Goal: Book appointment/travel/reservation

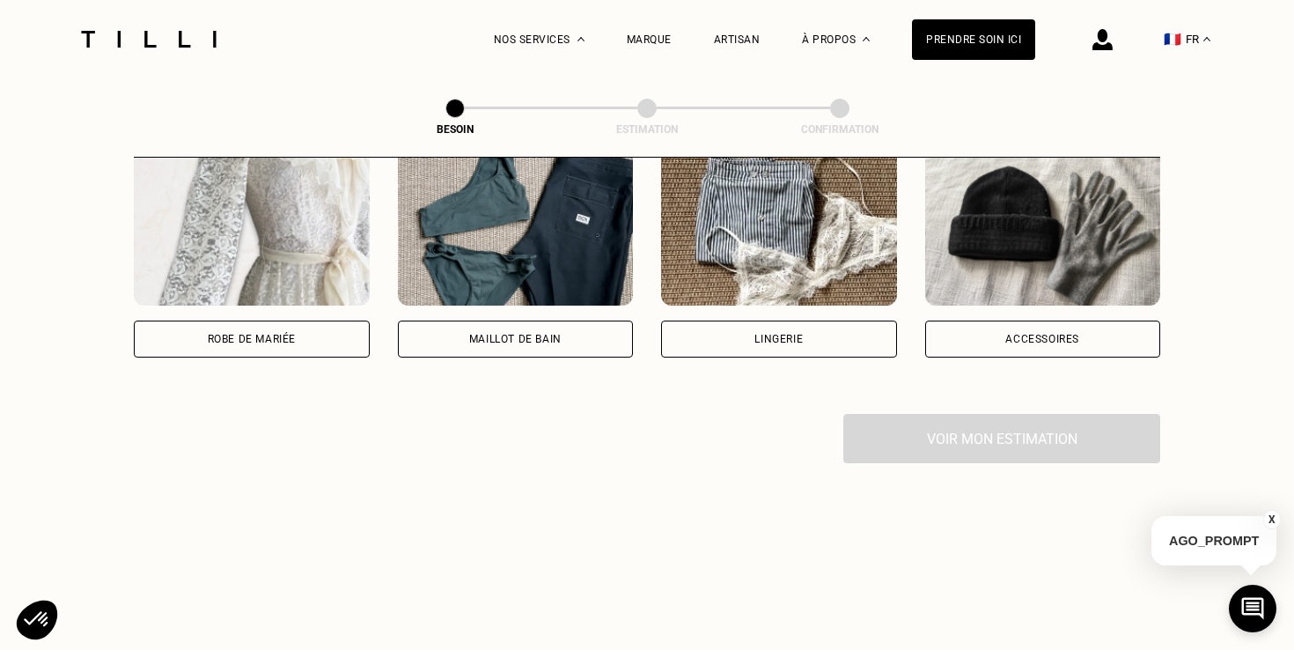
scroll to position [1335, 0]
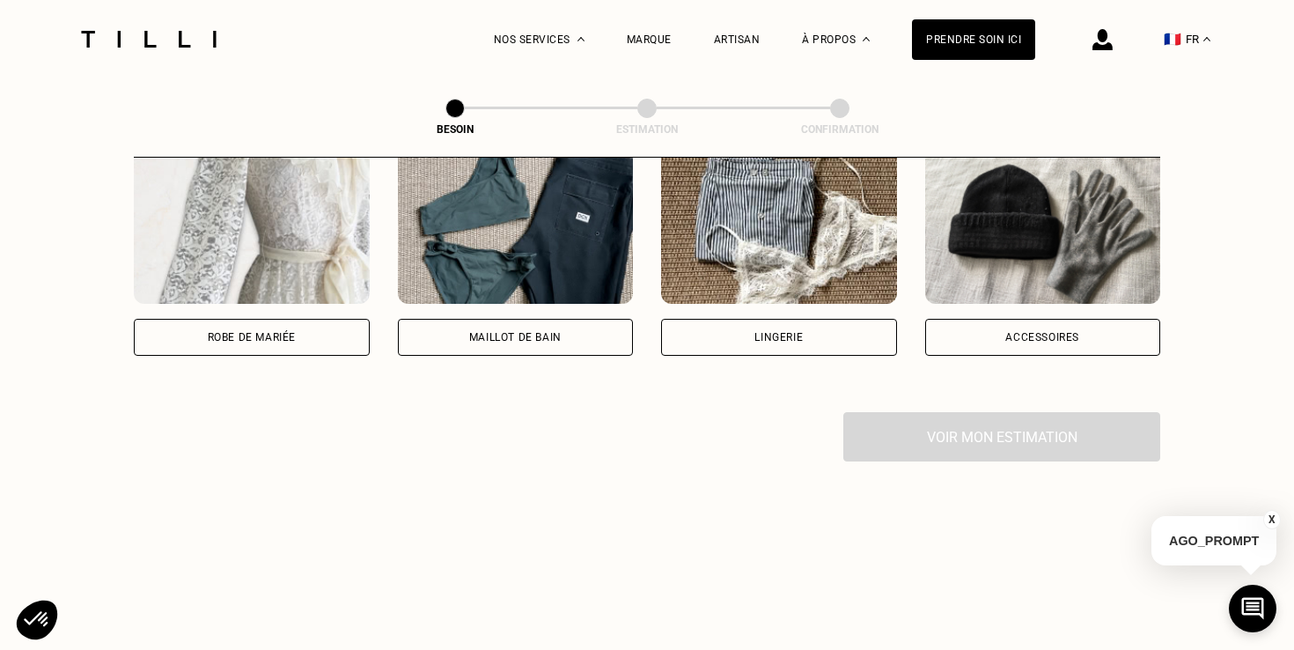
click at [302, 319] on div "Robe de mariée" at bounding box center [252, 337] width 236 height 37
select select "FR"
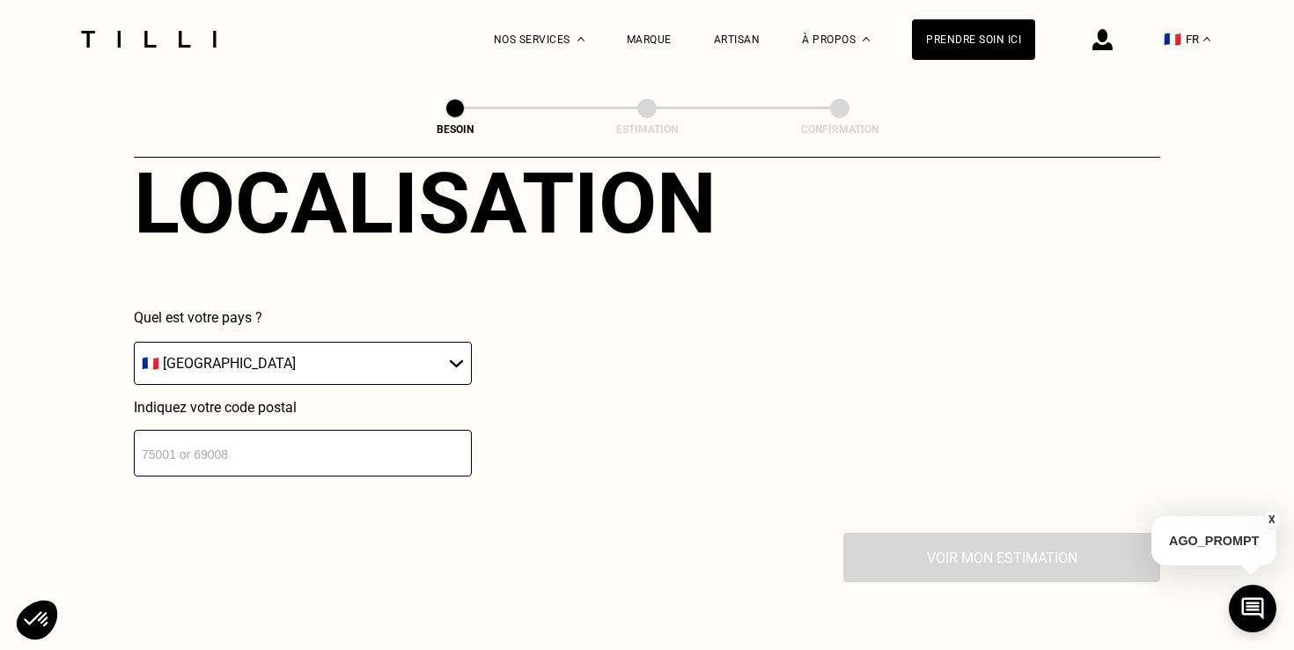
scroll to position [1672, 0]
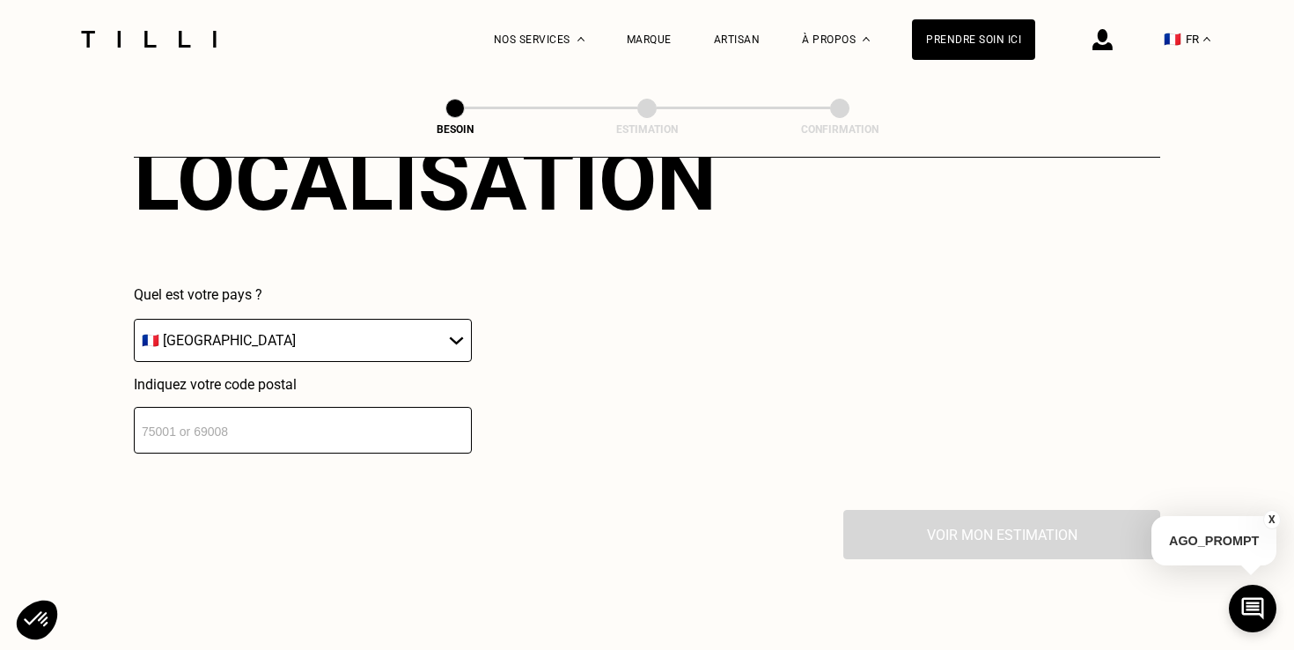
click at [330, 409] on input "number" at bounding box center [303, 430] width 338 height 47
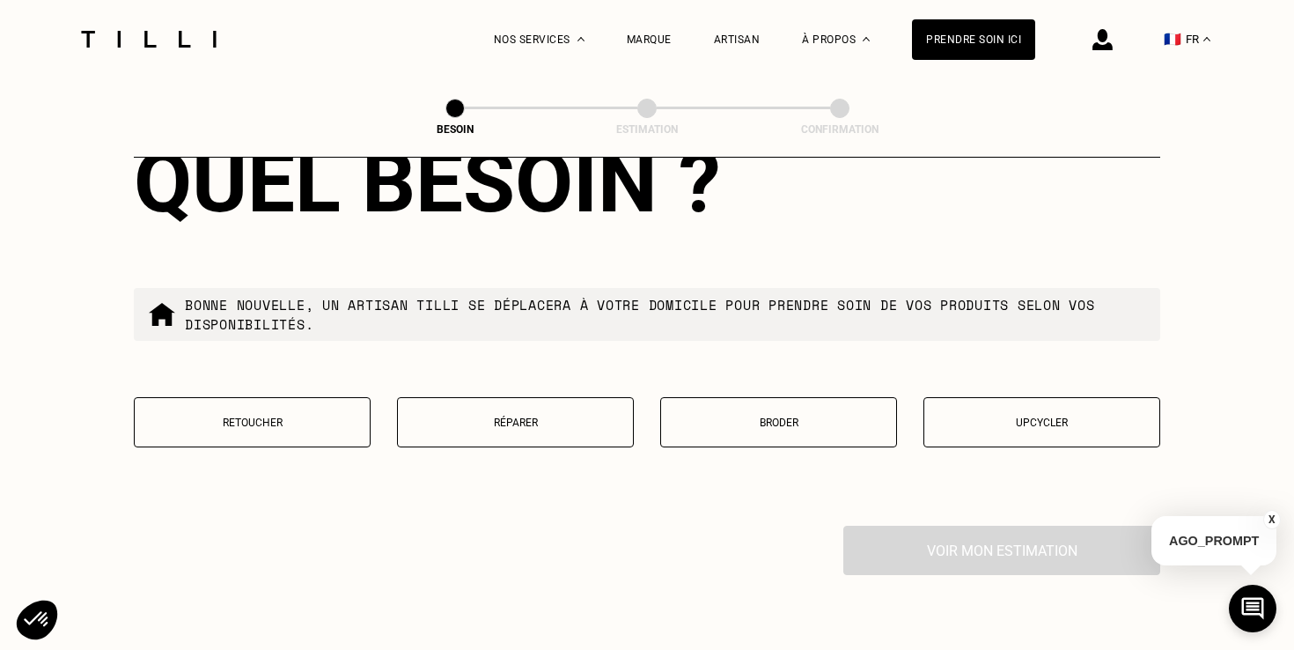
scroll to position [2203, 0]
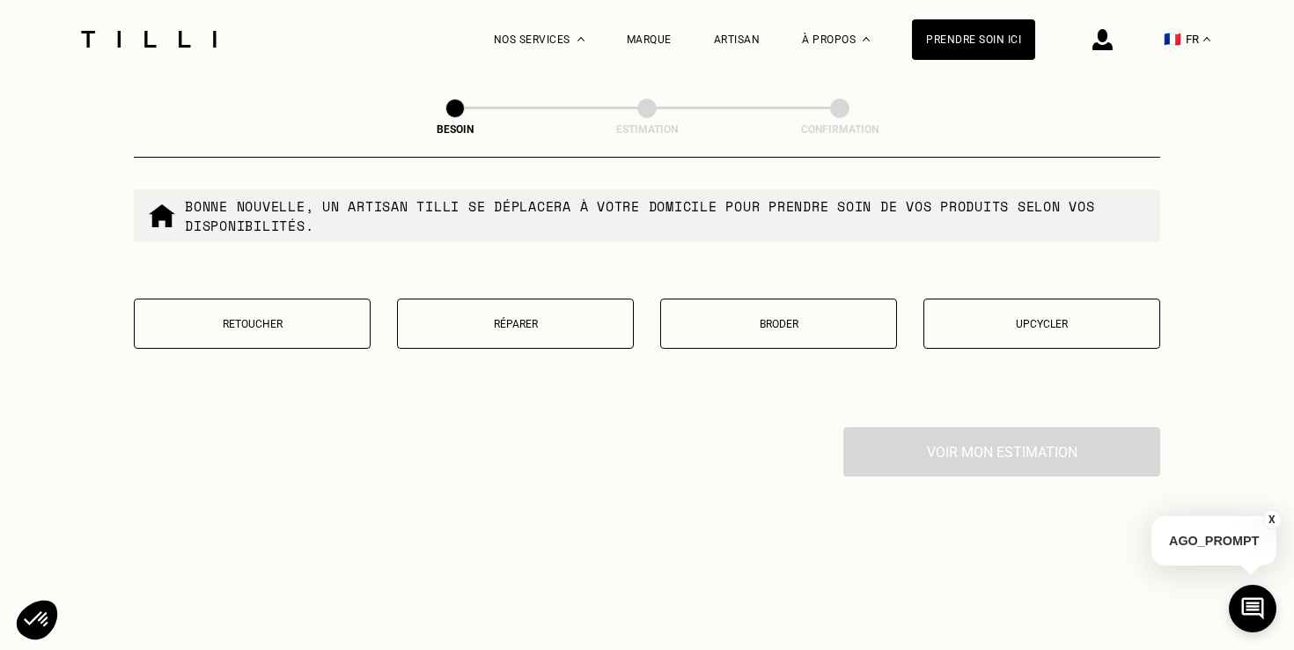
type input "92000"
click at [337, 311] on button "Retoucher" at bounding box center [252, 323] width 237 height 50
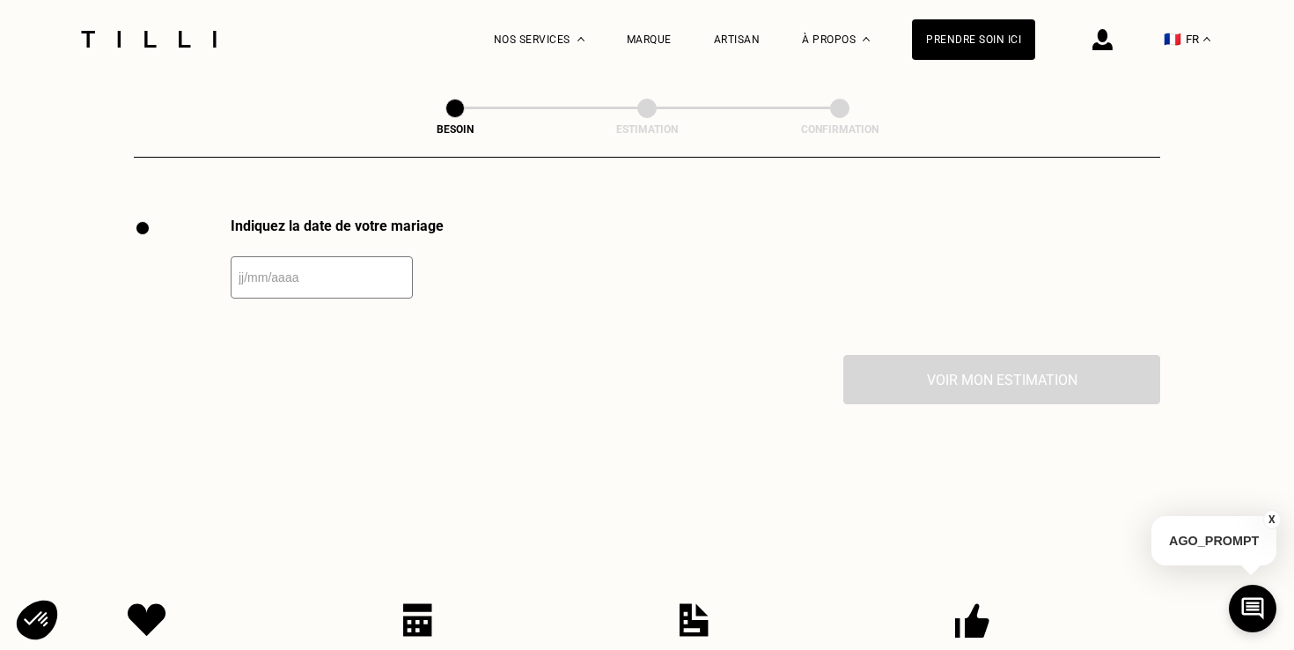
scroll to position [2414, 0]
click at [321, 255] on input "text" at bounding box center [322, 276] width 182 height 42
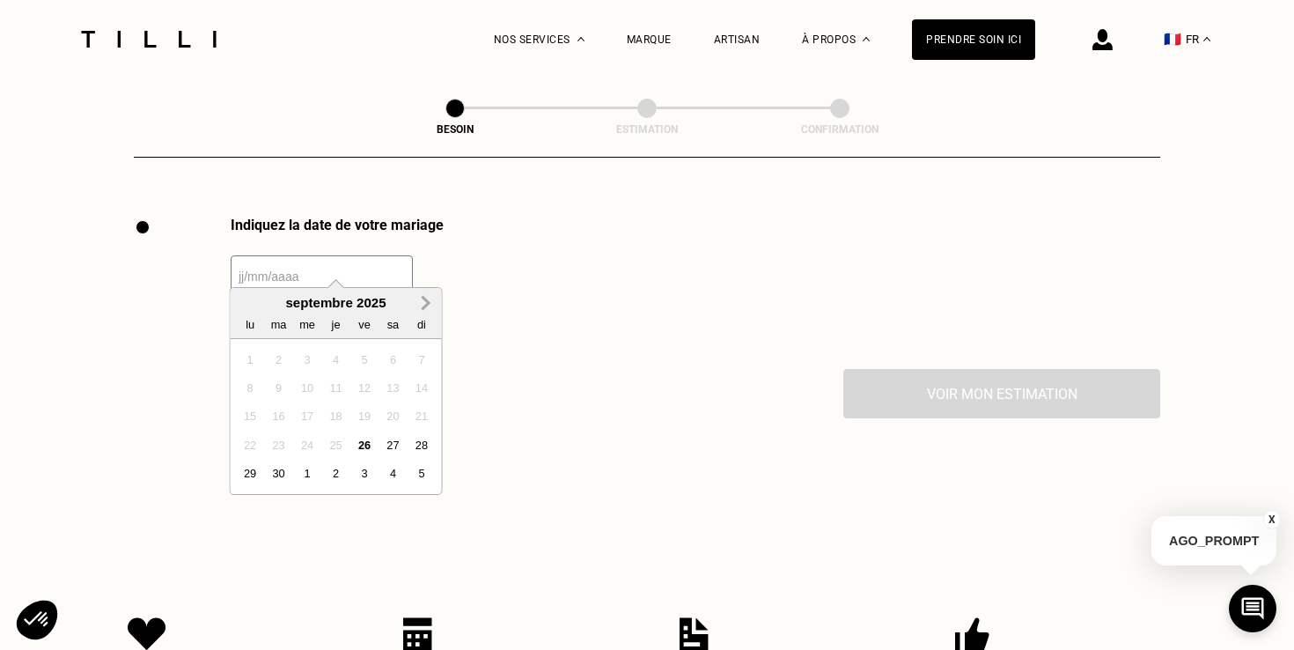
click at [413, 298] on button "Next Month" at bounding box center [426, 304] width 28 height 28
click at [281, 475] on div "30" at bounding box center [279, 473] width 24 height 24
type input "[DATE]"
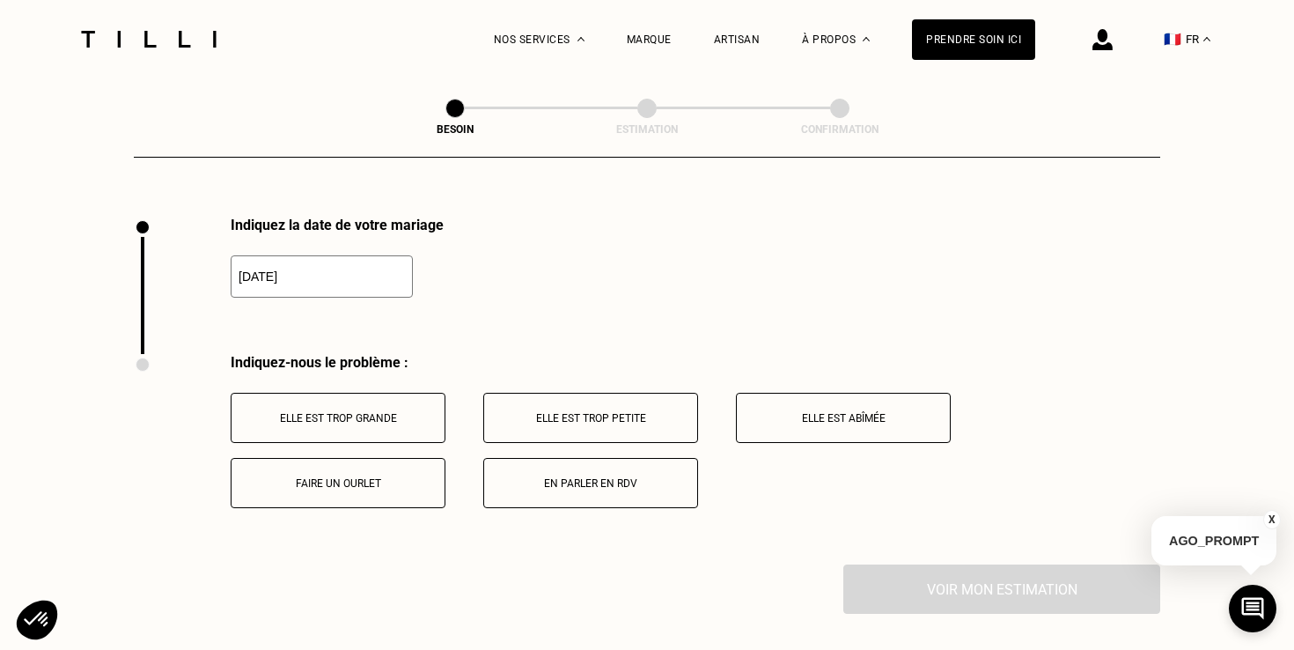
click at [401, 412] on p "Elle est trop grande" at bounding box center [337, 418] width 195 height 12
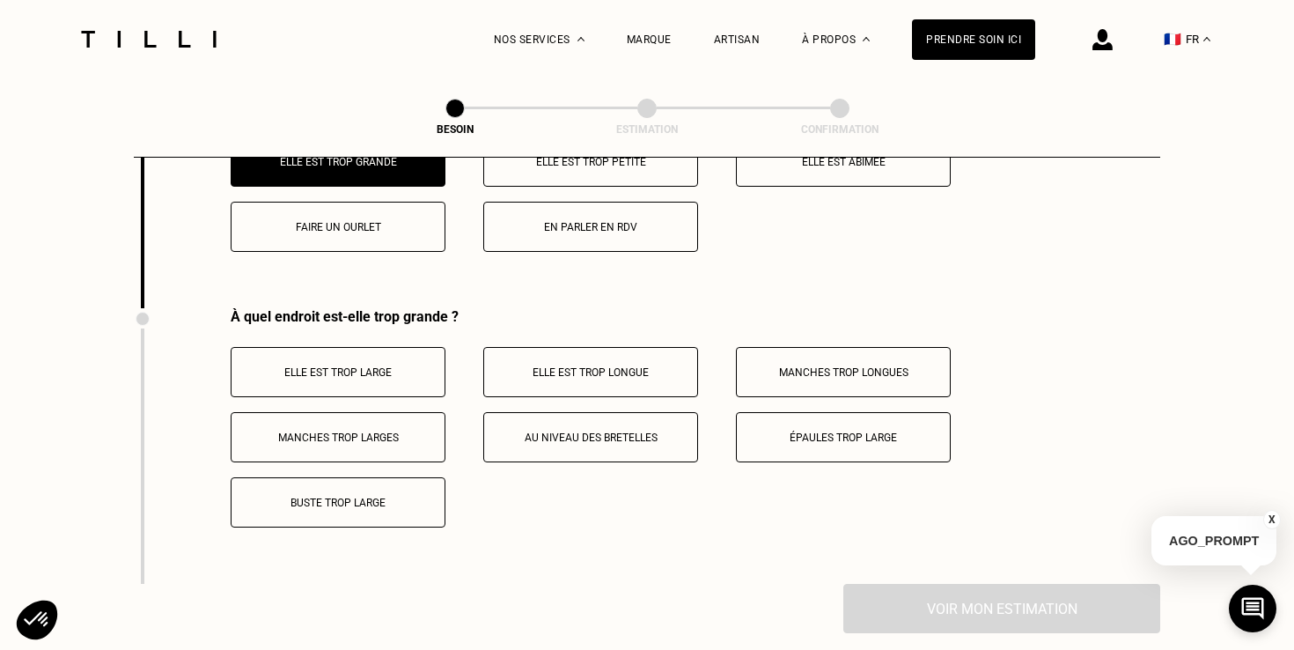
scroll to position [2639, 0]
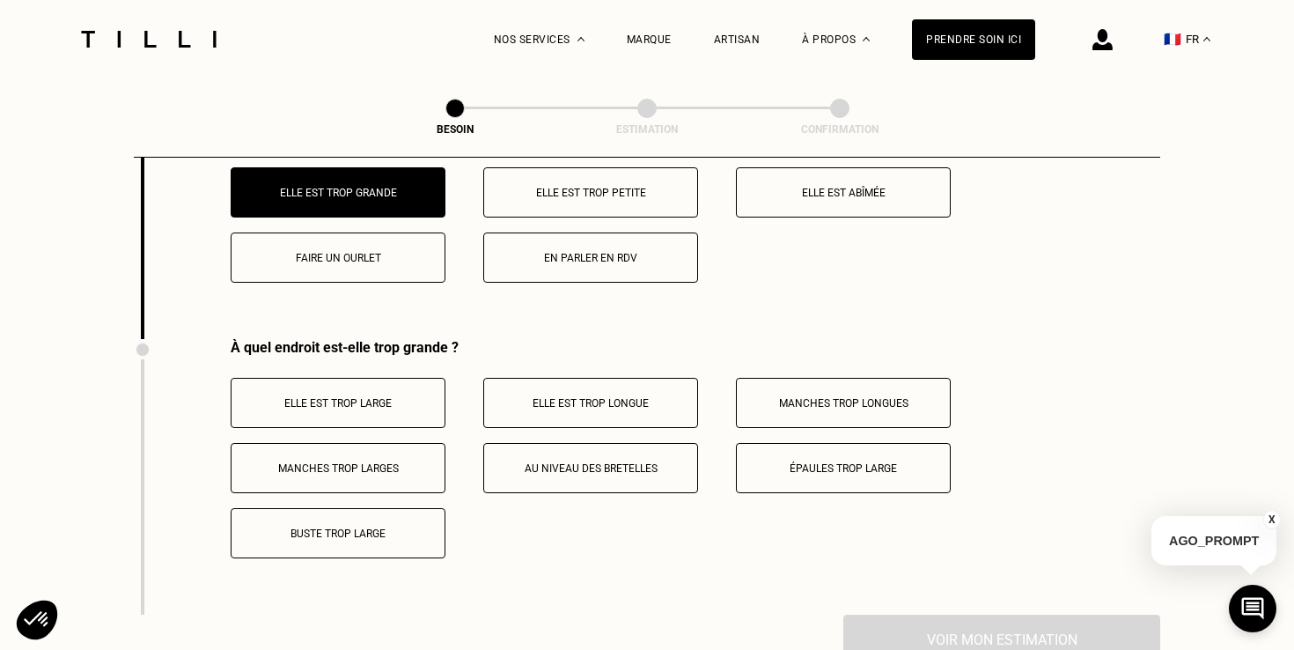
click at [358, 508] on button "Buste trop large" at bounding box center [338, 533] width 215 height 50
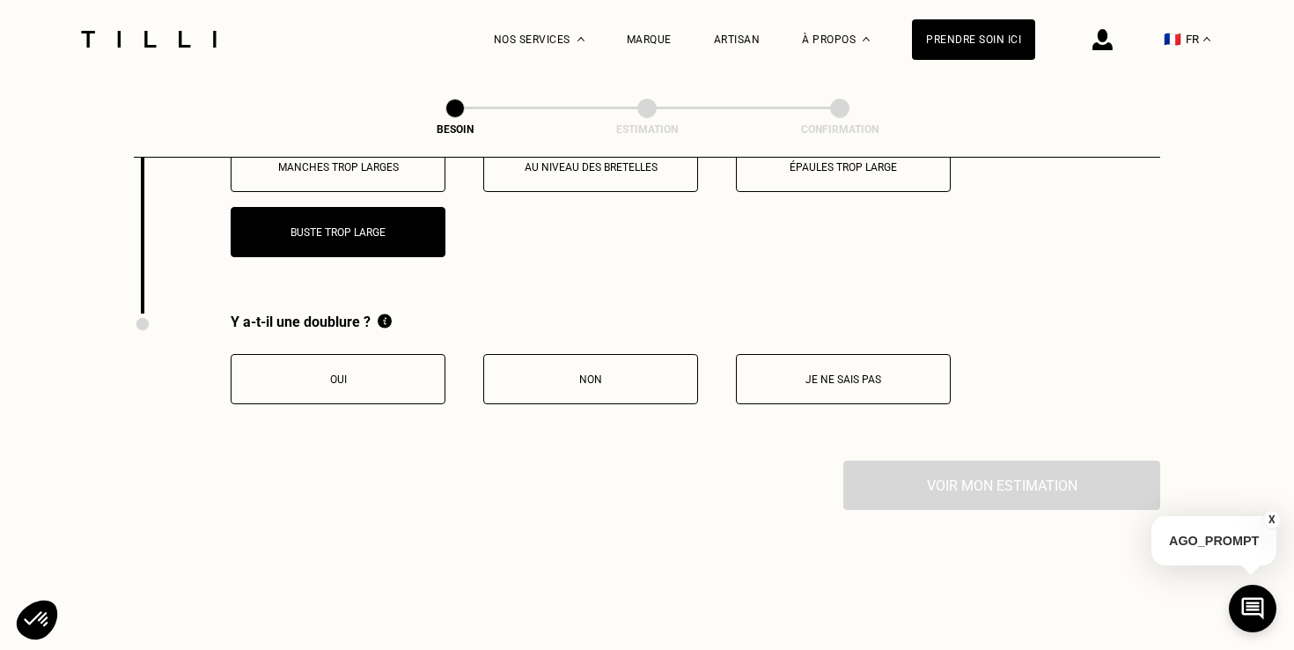
scroll to position [2952, 0]
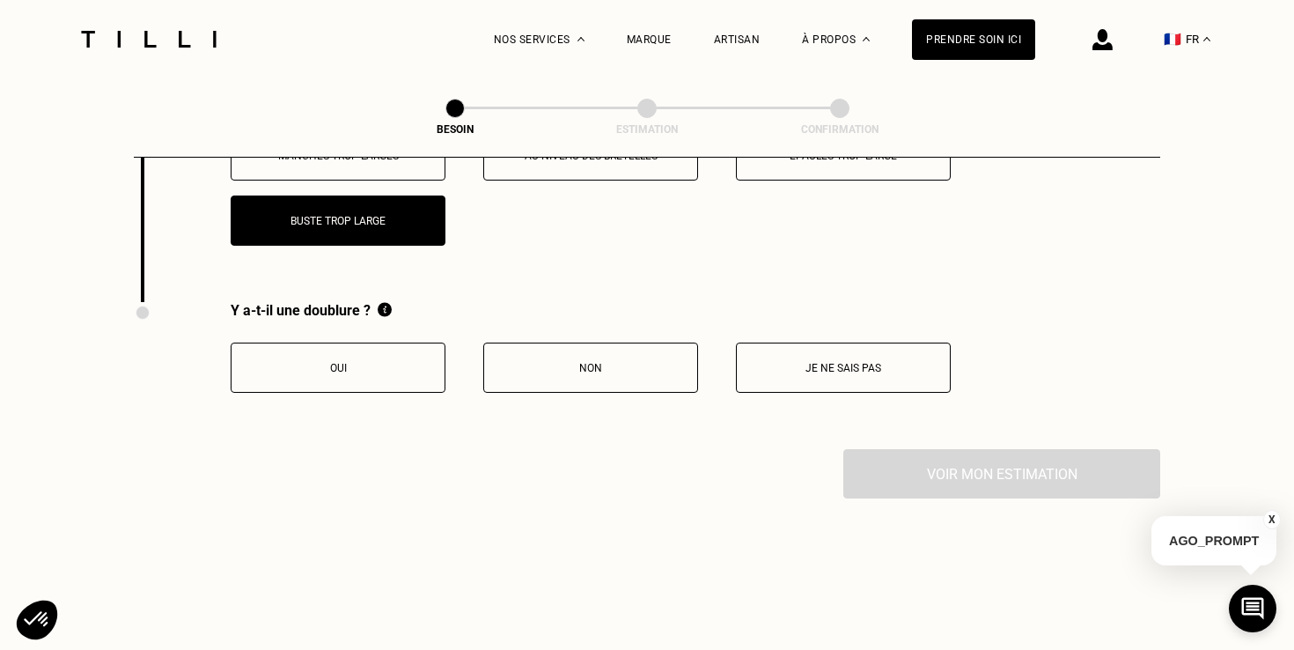
click at [786, 362] on p "Je ne sais pas" at bounding box center [843, 368] width 195 height 12
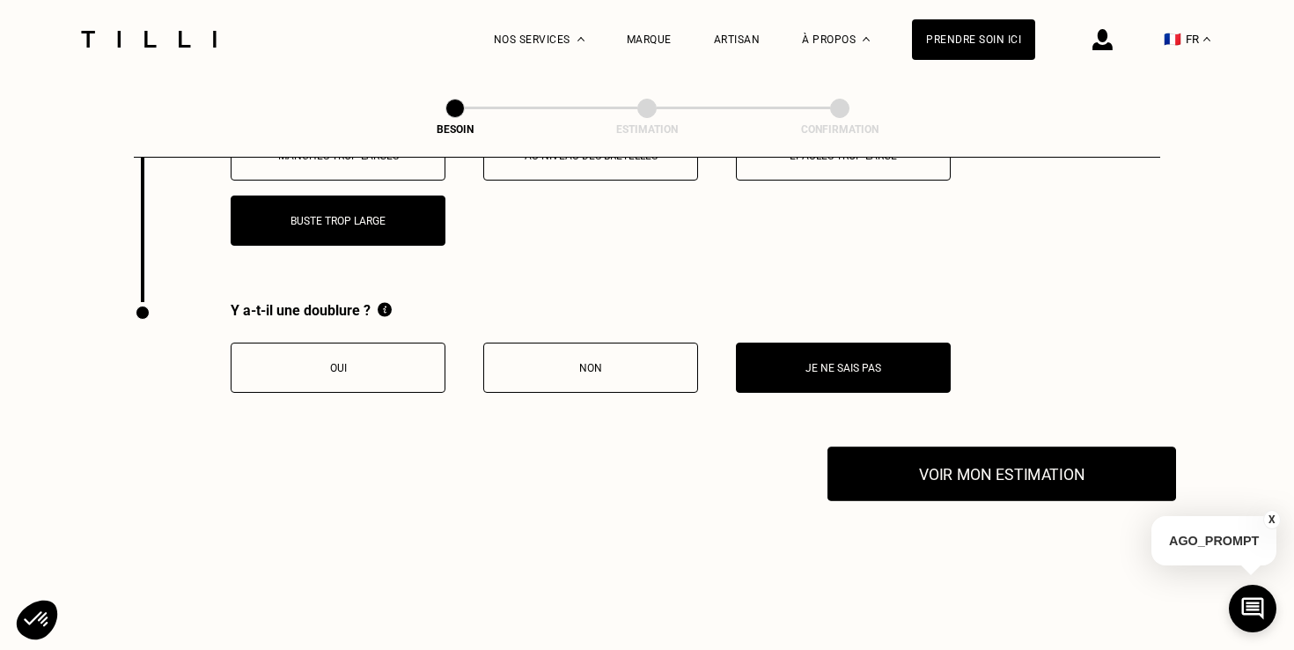
click at [971, 446] on button "Voir mon estimation" at bounding box center [1002, 473] width 349 height 55
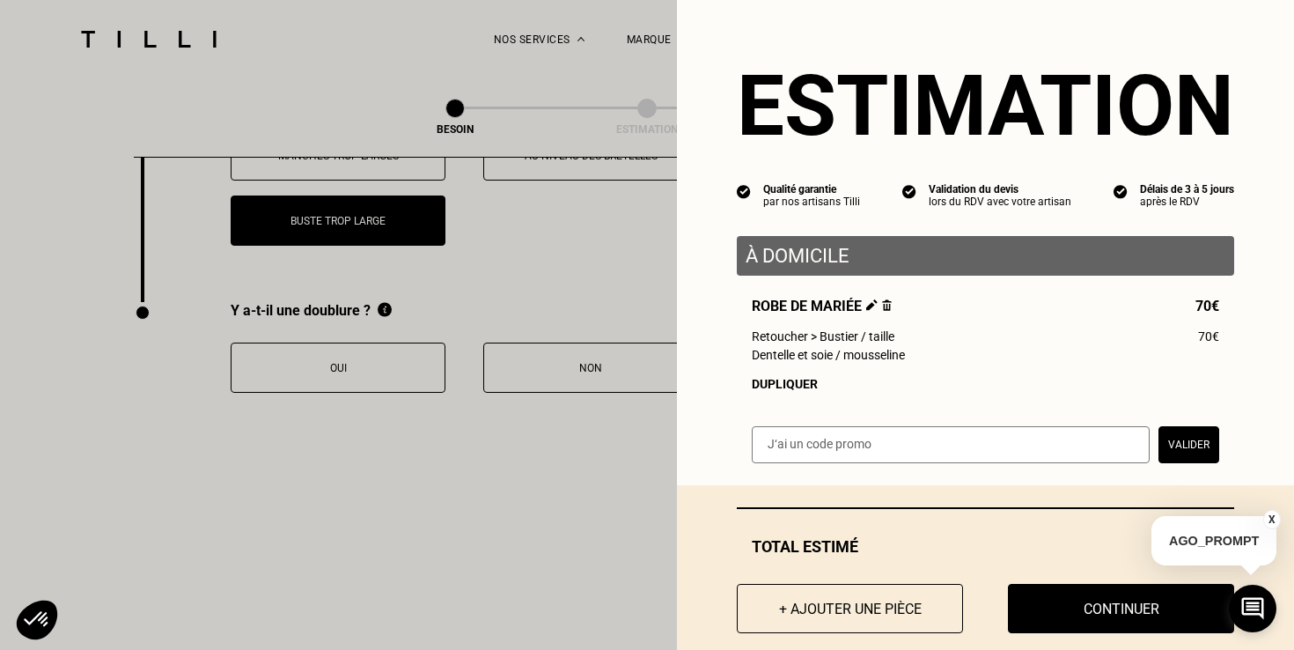
scroll to position [29, 0]
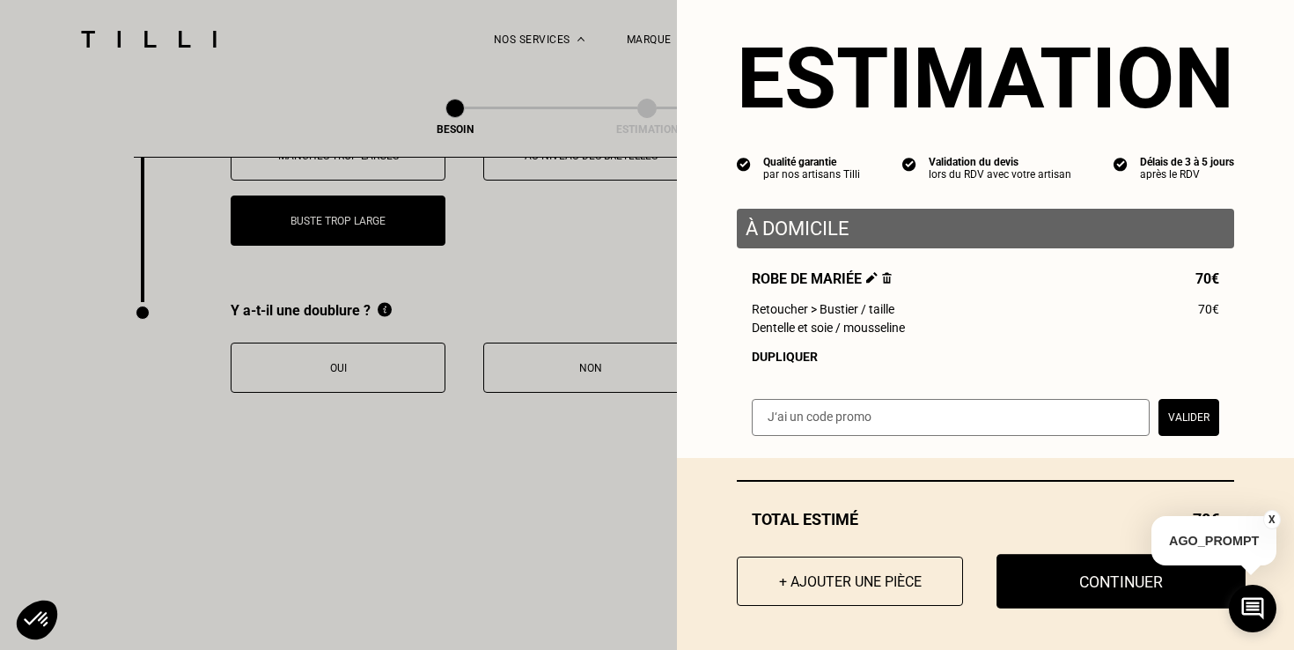
click at [1068, 584] on button "Continuer" at bounding box center [1121, 581] width 249 height 55
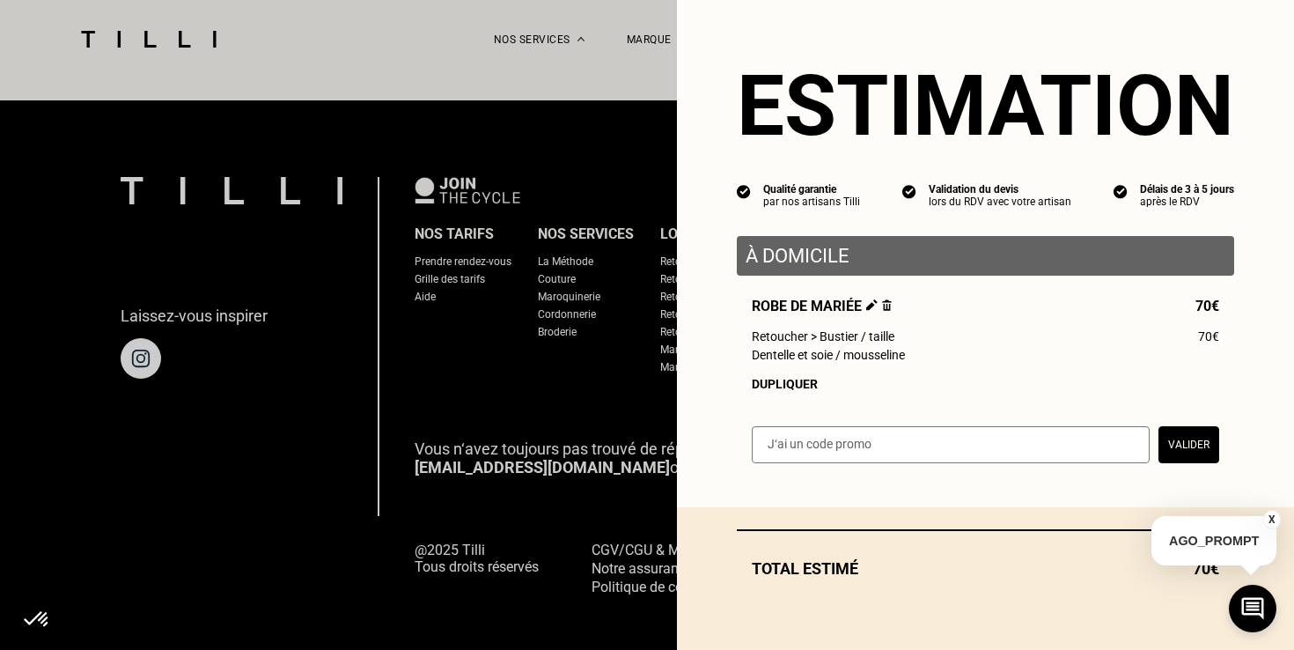
select select "FR"
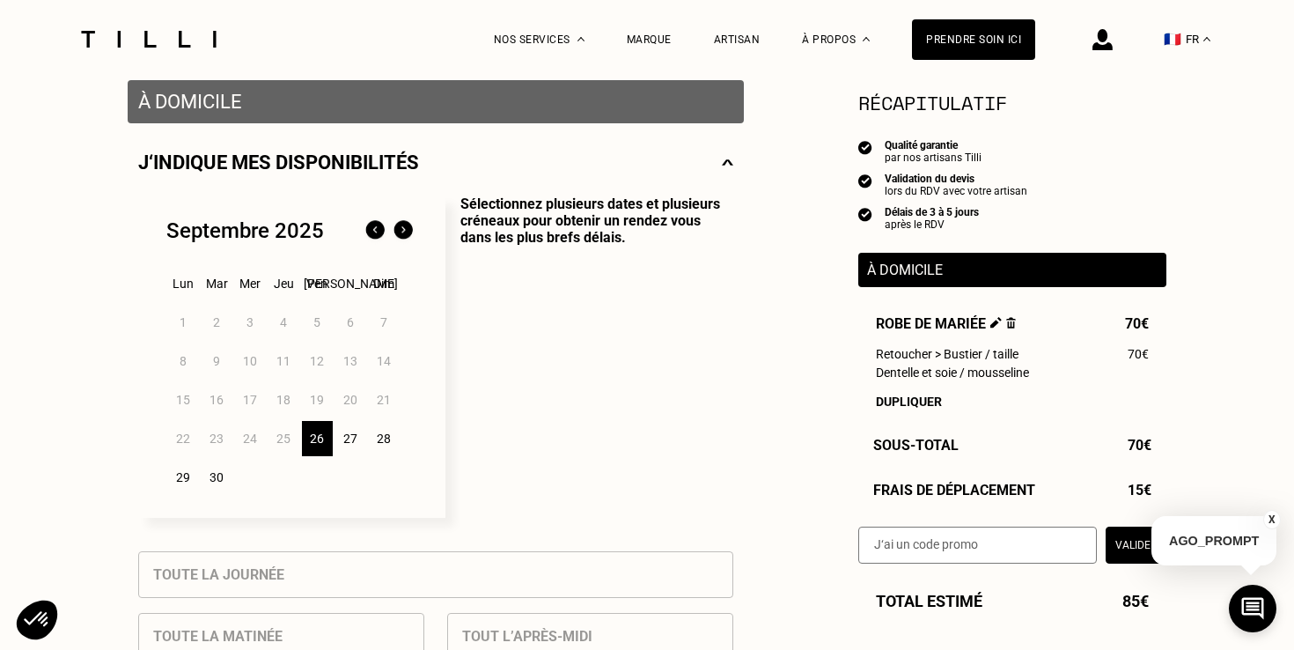
scroll to position [364, 0]
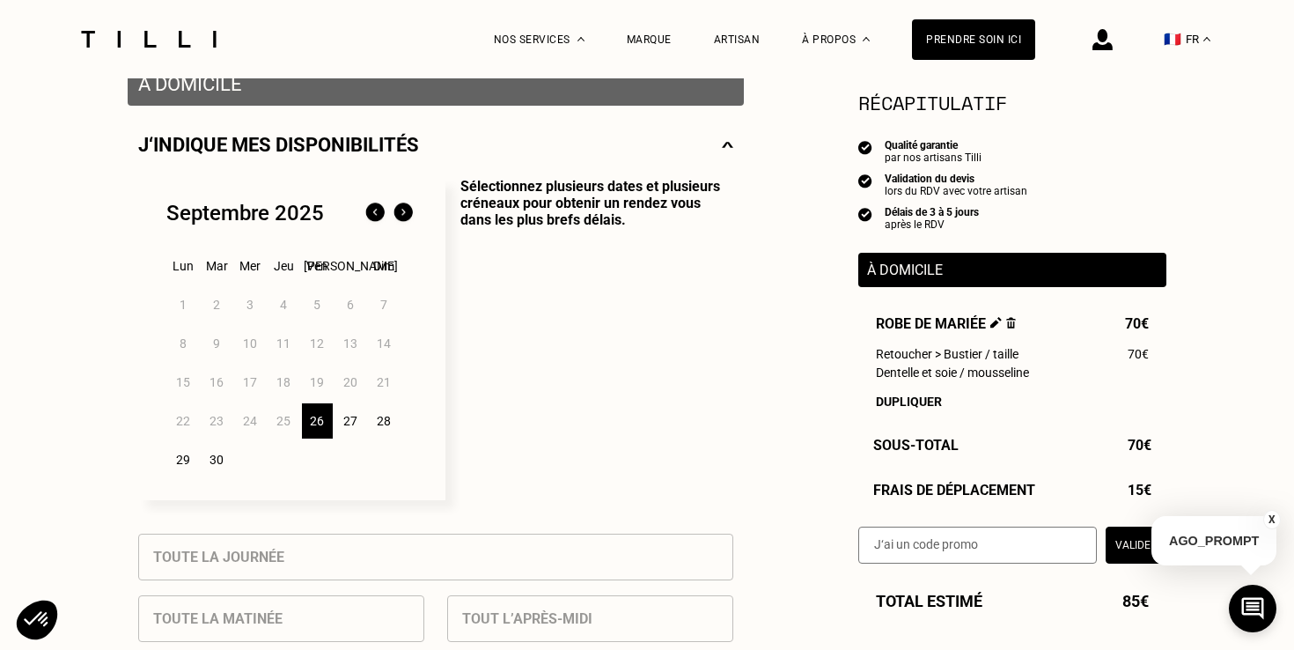
click at [315, 429] on div "26" at bounding box center [317, 420] width 31 height 35
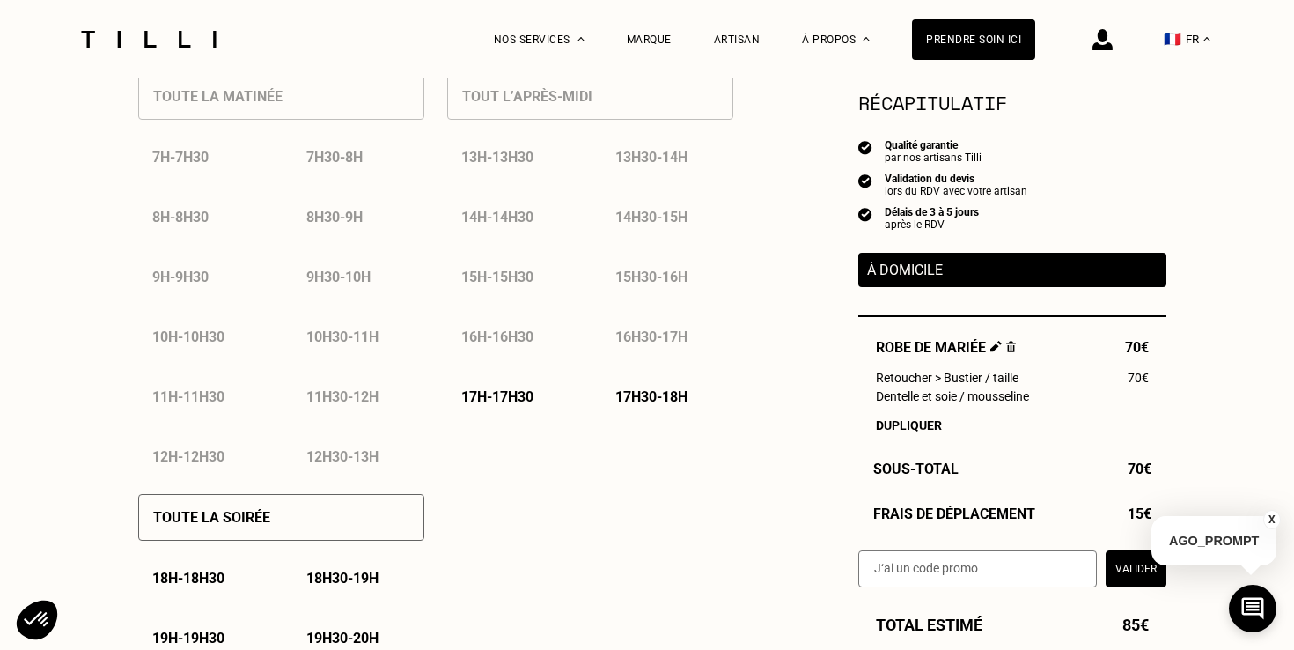
scroll to position [894, 0]
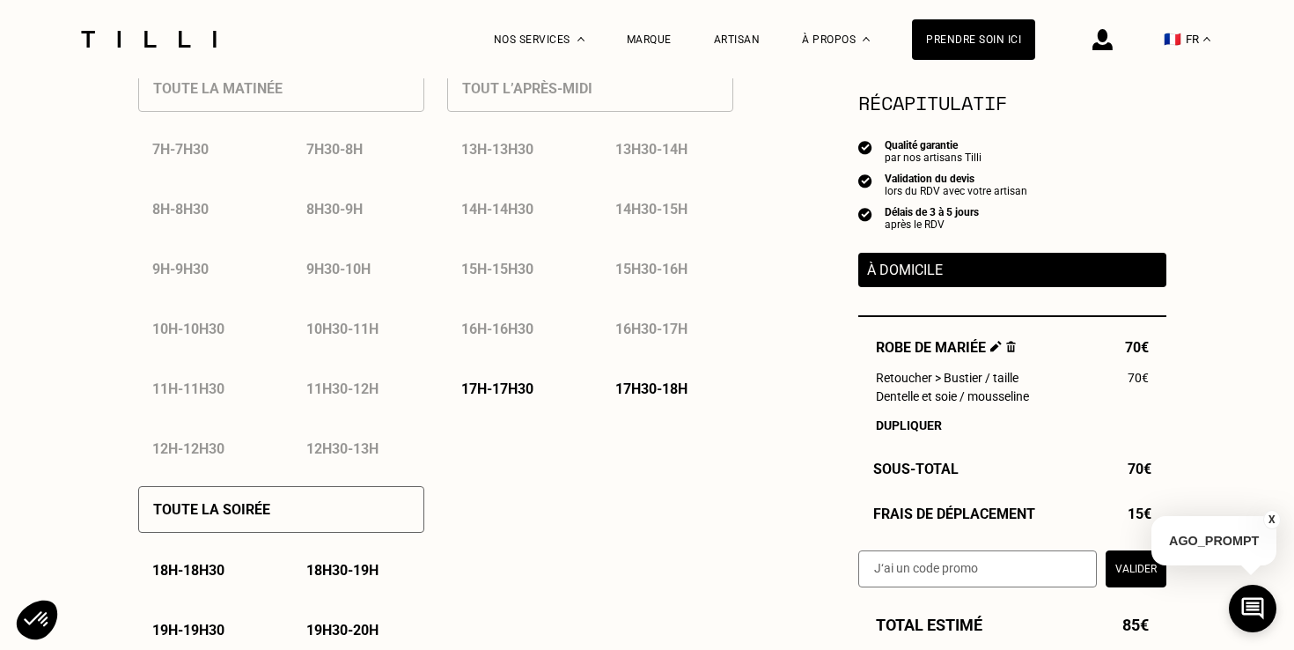
click at [498, 396] on p "17h - 17h30" at bounding box center [497, 388] width 72 height 17
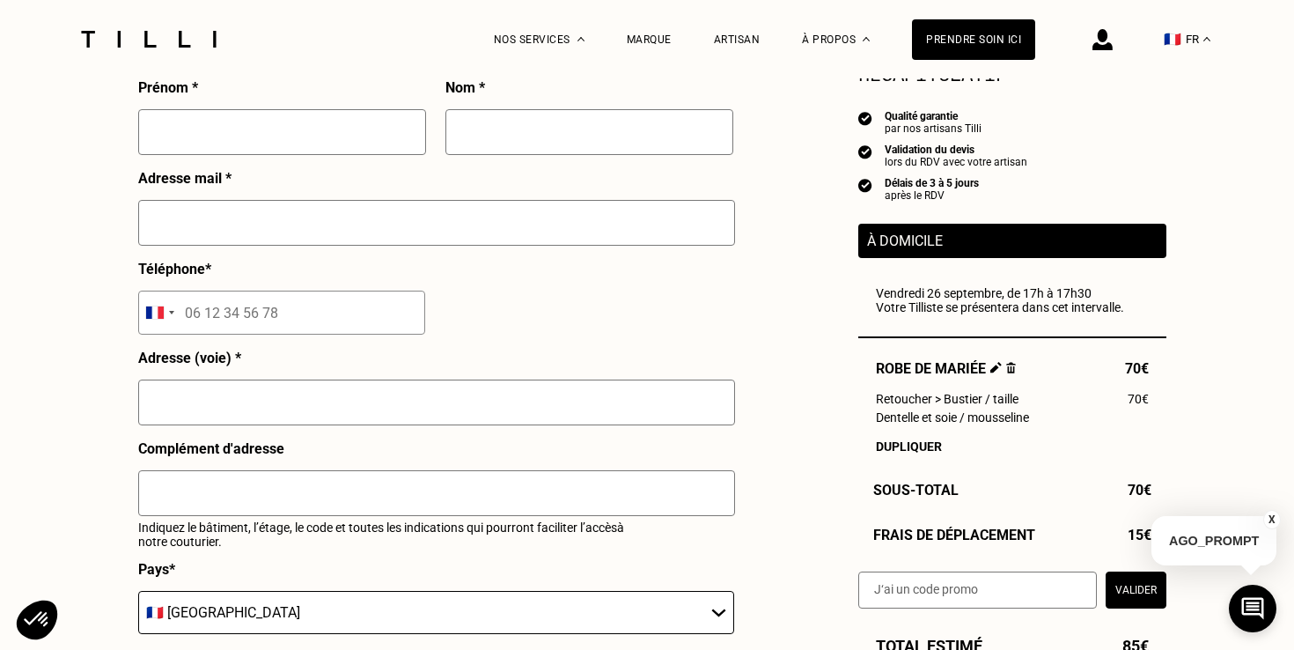
scroll to position [1692, 0]
